Goal: Find specific page/section: Find specific page/section

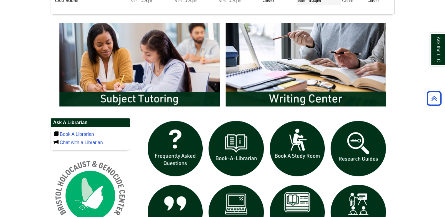
scroll to position [305, 0]
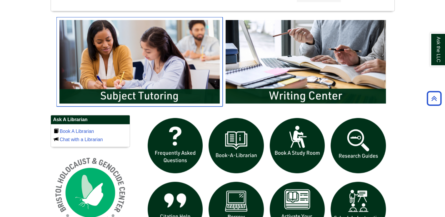
click at [145, 94] on img "slideshow" at bounding box center [139, 61] width 166 height 89
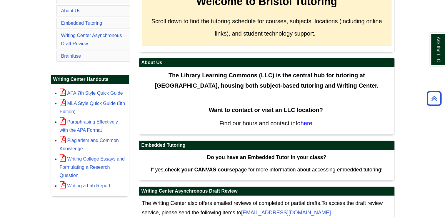
scroll to position [133, 0]
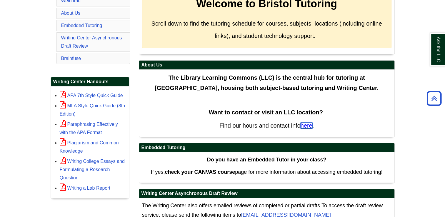
click at [304, 126] on span "here" at bounding box center [307, 125] width 12 height 6
